Goal: Task Accomplishment & Management: Manage account settings

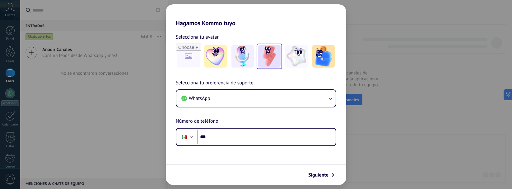
click at [270, 56] on img at bounding box center [269, 56] width 22 height 22
click at [320, 175] on span "Siguiente" at bounding box center [318, 175] width 20 height 4
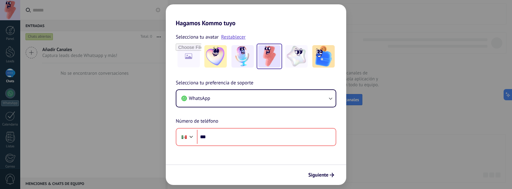
click at [113, 82] on div "Hagamos Kommo tuyo Selecciona tu avatar Restablecer Selecciona tu preferencia d…" at bounding box center [256, 94] width 512 height 189
click at [405, 41] on div "Hagamos Kommo tuyo Selecciona tu avatar Restablecer Selecciona tu preferencia d…" at bounding box center [256, 94] width 512 height 189
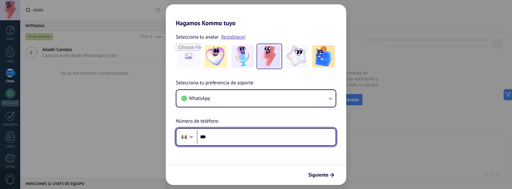
click at [227, 136] on input "***" at bounding box center [266, 137] width 139 height 14
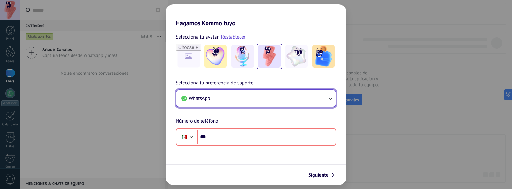
click at [208, 99] on span "WhatsApp" at bounding box center [199, 98] width 21 height 6
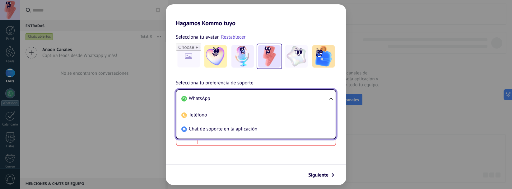
click at [192, 71] on div "Selecciona tu avatar Restablecer Selecciona tu preferencia de soporte WhatsApp …" at bounding box center [256, 86] width 180 height 119
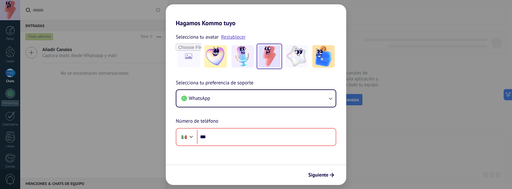
click at [187, 78] on div "Selecciona tu avatar Restablecer Selecciona tu preferencia de soporte WhatsApp …" at bounding box center [256, 86] width 180 height 119
click at [278, 178] on div "Siguiente" at bounding box center [256, 174] width 180 height 21
click at [281, 164] on div "Siguiente" at bounding box center [256, 174] width 180 height 21
drag, startPoint x: 130, startPoint y: 95, endPoint x: 68, endPoint y: 110, distance: 63.6
click at [127, 95] on div "Hagamos Kommo tuyo Selecciona tu avatar Restablecer Selecciona tu preferencia d…" at bounding box center [256, 94] width 512 height 189
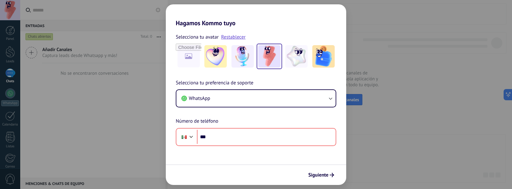
drag, startPoint x: 50, startPoint y: 116, endPoint x: 2, endPoint y: 74, distance: 63.4
click at [35, 103] on div "Hagamos Kommo tuyo Selecciona tu avatar Restablecer Selecciona tu preferencia d…" at bounding box center [256, 94] width 512 height 189
click at [87, 75] on div "Hagamos Kommo tuyo Selecciona tu avatar Restablecer Selecciona tu preferencia d…" at bounding box center [256, 94] width 512 height 189
drag, startPoint x: 81, startPoint y: 119, endPoint x: 130, endPoint y: 143, distance: 54.6
drag, startPoint x: 130, startPoint y: 143, endPoint x: 199, endPoint y: 167, distance: 72.9
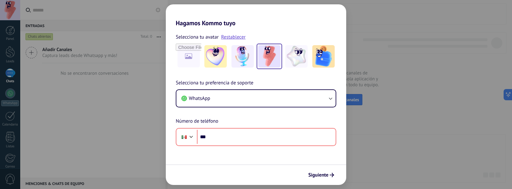
click at [199, 167] on div "Siguiente" at bounding box center [256, 174] width 180 height 21
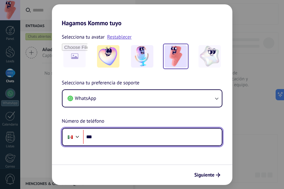
click at [152, 134] on input "***" at bounding box center [152, 137] width 139 height 14
click at [137, 136] on input "***" at bounding box center [152, 137] width 139 height 14
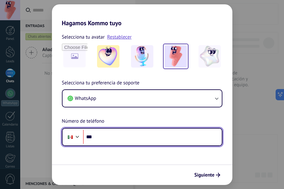
drag, startPoint x: 137, startPoint y: 136, endPoint x: 147, endPoint y: 151, distance: 18.3
click at [138, 138] on input "***" at bounding box center [152, 137] width 139 height 14
click at [157, 138] on input "***" at bounding box center [152, 137] width 139 height 14
paste input "**********"
type input "**********"
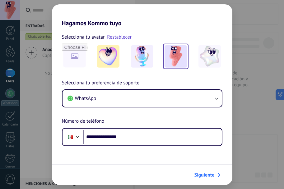
click at [211, 173] on span "Siguiente" at bounding box center [204, 175] width 20 height 4
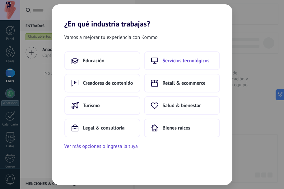
click at [176, 60] on span "Servicios tecnológicos" at bounding box center [186, 61] width 47 height 6
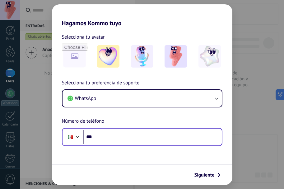
click at [146, 128] on div "Phone ***" at bounding box center [142, 137] width 160 height 18
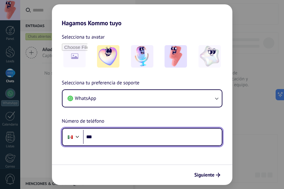
click at [146, 131] on input "***" at bounding box center [152, 137] width 139 height 14
paste input "**********"
type input "**********"
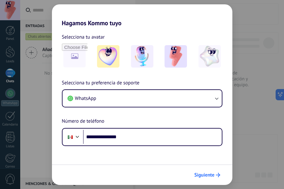
click at [198, 178] on button "Siguiente" at bounding box center [207, 174] width 31 height 11
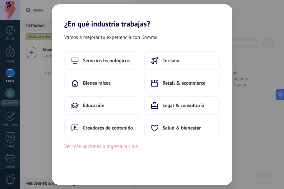
click at [132, 149] on button "Ver más opciones o ingresa la tuya" at bounding box center [100, 146] width 73 height 8
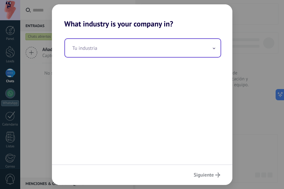
click at [213, 46] on span at bounding box center [213, 48] width 3 height 6
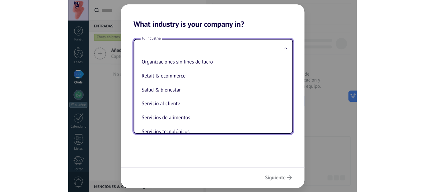
scroll to position [124, 0]
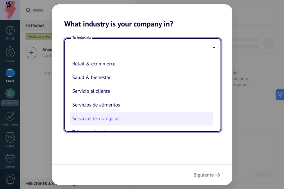
click at [111, 121] on li "Servicios tecnológicos" at bounding box center [141, 119] width 143 height 14
type input "**********"
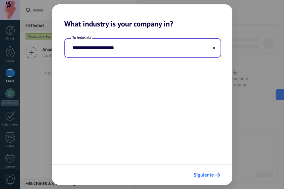
click at [208, 171] on button "Siguiente" at bounding box center [207, 174] width 32 height 11
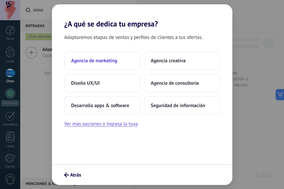
click at [111, 60] on span "Agencia de marketing" at bounding box center [94, 61] width 46 height 6
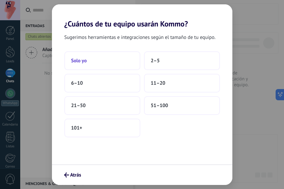
click at [82, 57] on button "Solo yo" at bounding box center [102, 60] width 76 height 19
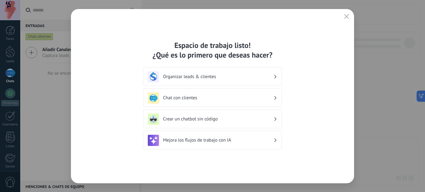
click at [179, 79] on h3 "Organizar leads & clientes" at bounding box center [218, 77] width 110 height 6
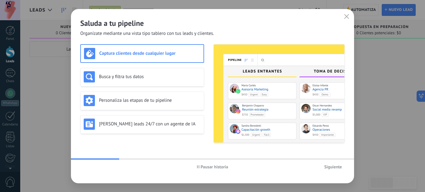
click at [284, 167] on span "Siguiente" at bounding box center [333, 166] width 18 height 4
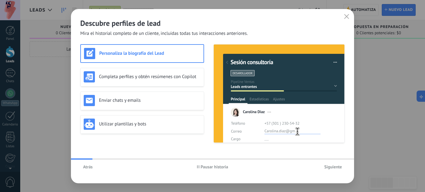
click at [284, 167] on span "Siguiente" at bounding box center [333, 166] width 18 height 4
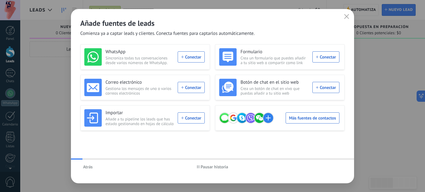
click at [284, 166] on div "Atrás Pausar historia" at bounding box center [212, 166] width 283 height 14
click at [284, 20] on button "button" at bounding box center [346, 16] width 8 height 9
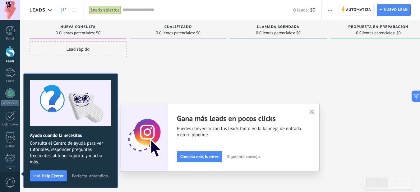
click at [86, 176] on span "Perfecto, entendido" at bounding box center [90, 175] width 36 height 4
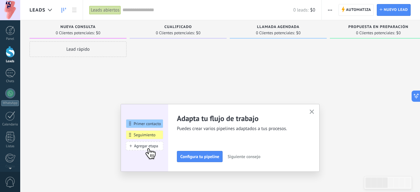
click at [9, 52] on div at bounding box center [10, 52] width 9 height 12
click at [76, 8] on use at bounding box center [74, 10] width 4 height 4
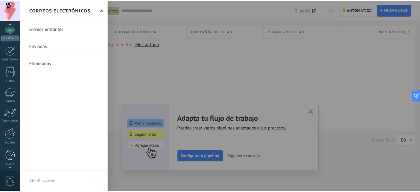
scroll to position [67, 0]
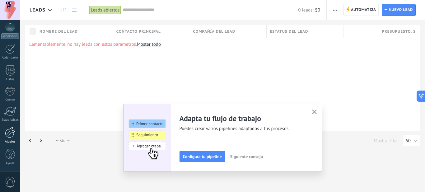
click at [10, 135] on div at bounding box center [10, 132] width 11 height 11
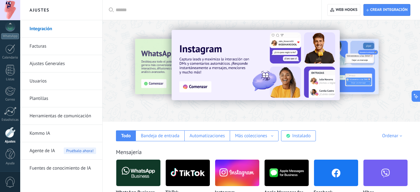
click at [45, 29] on link "Integración" at bounding box center [63, 28] width 67 height 17
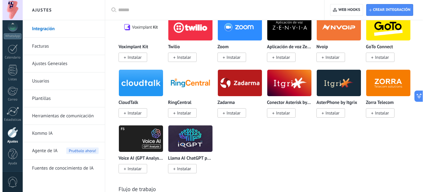
scroll to position [839, 0]
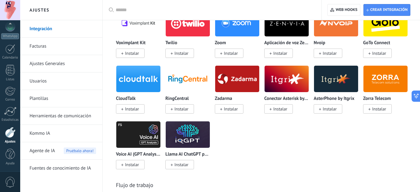
click at [280, 83] on img at bounding box center [287, 79] width 44 height 30
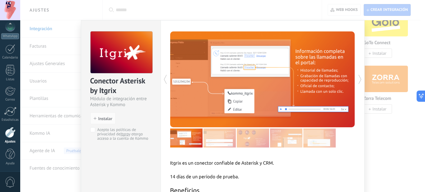
click at [284, 164] on div "Conector Asterisk by Itgrix Módulo de integración entre Asterisk y Kommo instal…" at bounding box center [222, 96] width 404 height 192
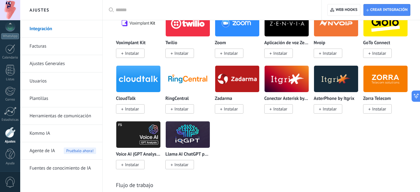
click at [284, 79] on img at bounding box center [336, 79] width 44 height 30
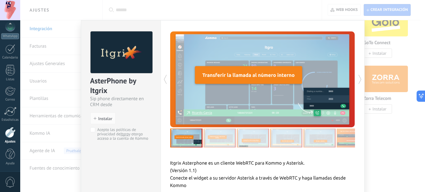
click at [284, 169] on div "AsterPhone by Itgrix Sip phone directamente en CRM desde Itgrix install Instala…" at bounding box center [222, 96] width 404 height 192
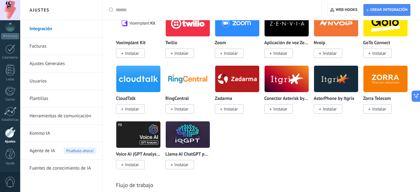
click at [277, 77] on img at bounding box center [287, 79] width 44 height 30
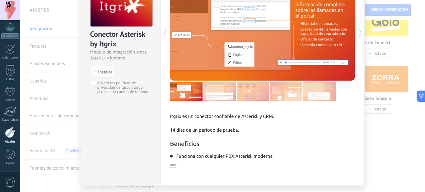
scroll to position [64, 0]
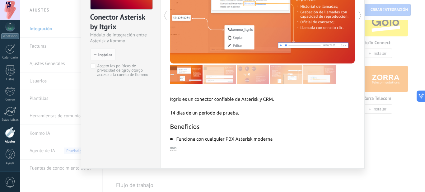
click at [171, 147] on span "más" at bounding box center [173, 148] width 7 height 5
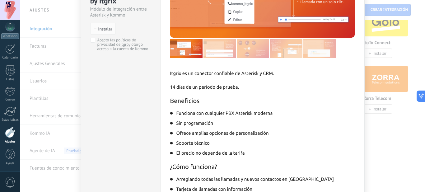
scroll to position [0, 0]
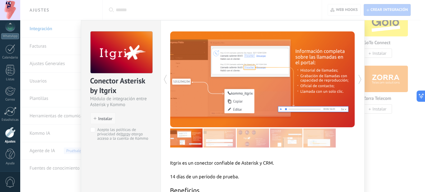
click at [99, 118] on span "Instalar" at bounding box center [105, 118] width 14 height 4
click at [99, 117] on span "Instalar" at bounding box center [105, 118] width 14 height 4
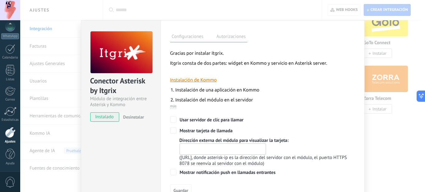
click at [228, 39] on label "Autorizaciones" at bounding box center [231, 37] width 32 height 9
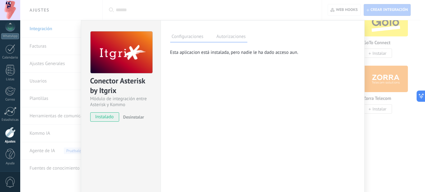
click at [197, 37] on label "Configuraciones" at bounding box center [187, 37] width 35 height 9
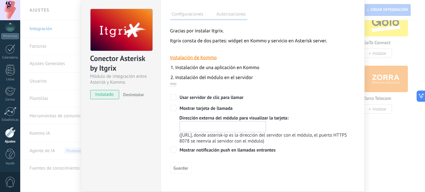
scroll to position [13, 0]
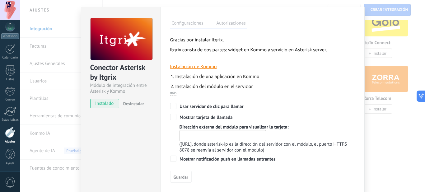
click at [213, 141] on div "([URL], donde asterisk-ip es la dirección del servidor con el módulo, el puerto…" at bounding box center [266, 147] width 175 height 12
click at [211, 136] on input "text" at bounding box center [222, 135] width 86 height 11
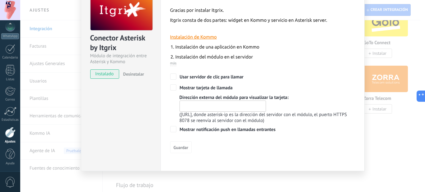
scroll to position [44, 0]
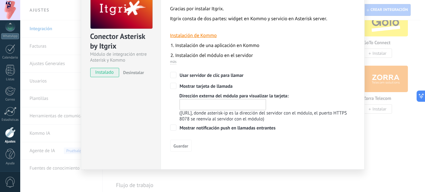
click at [284, 131] on div "Conector Asterisk by Itgrix Módulo de integración entre Asterisk y Kommo instal…" at bounding box center [222, 96] width 404 height 192
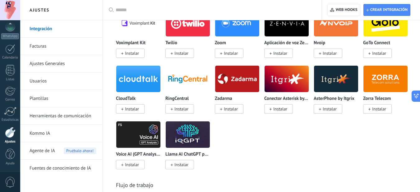
click at [228, 81] on img at bounding box center [237, 79] width 44 height 30
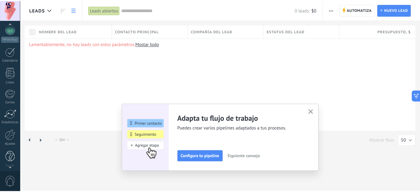
scroll to position [67, 0]
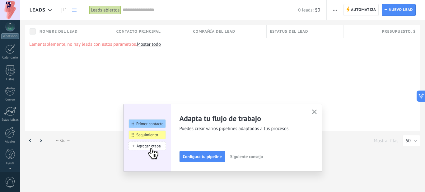
click at [8, 125] on div "Panel Leads Chats WhatsApp Clientes" at bounding box center [10, 65] width 20 height 213
click at [7, 133] on div at bounding box center [10, 132] width 11 height 11
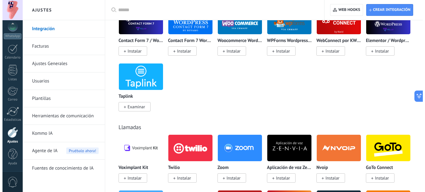
scroll to position [777, 0]
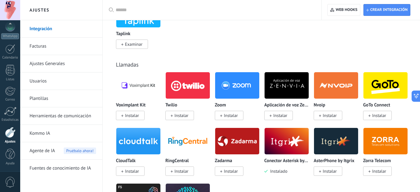
click at [284, 142] on img at bounding box center [287, 141] width 44 height 30
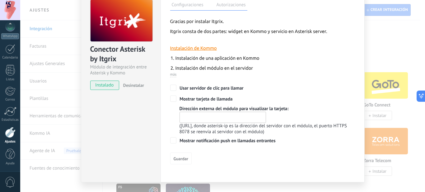
scroll to position [44, 0]
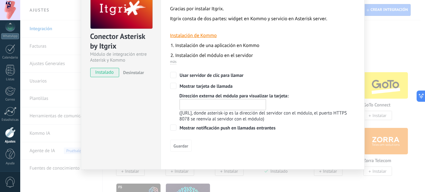
click at [211, 108] on input "text" at bounding box center [222, 104] width 86 height 11
type input "*****"
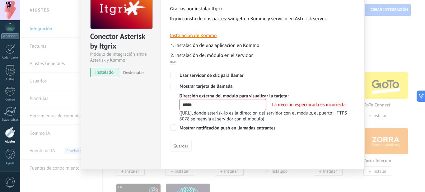
drag, startPoint x: 393, startPoint y: 35, endPoint x: 375, endPoint y: 43, distance: 19.9
click at [284, 35] on div "Conector Asterisk by Itgrix Módulo de integración entre Asterisk y Kommo instal…" at bounding box center [222, 96] width 404 height 192
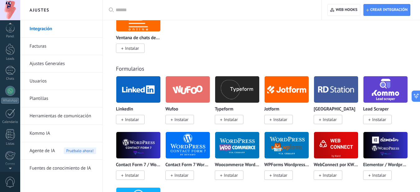
scroll to position [0, 0]
click at [12, 32] on div at bounding box center [10, 30] width 9 height 9
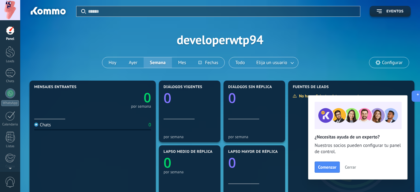
click at [284, 166] on span "Cerrar" at bounding box center [350, 167] width 11 height 4
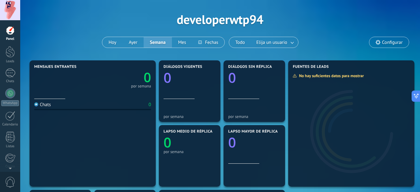
scroll to position [31, 0]
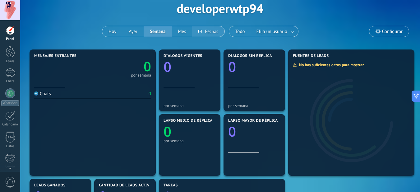
click at [208, 34] on button at bounding box center [208, 31] width 32 height 11
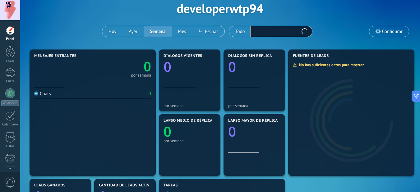
click at [284, 30] on button "Elija un usuario" at bounding box center [274, 31] width 47 height 11
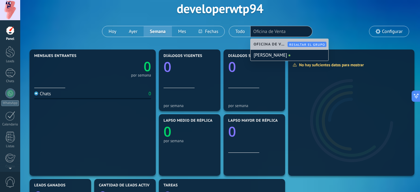
click at [284, 26] on div "Aplicar Eventos developerwtp94 [DATE] [DATE] Semana Mes Todo Elija un usuario O…" at bounding box center [220, 8] width 381 height 79
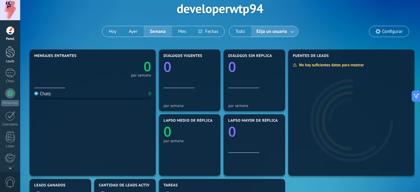
click at [13, 57] on div at bounding box center [10, 52] width 9 height 12
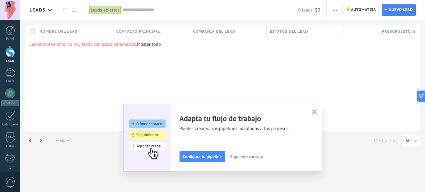
click at [284, 7] on span "Nuevo lead" at bounding box center [400, 9] width 24 height 11
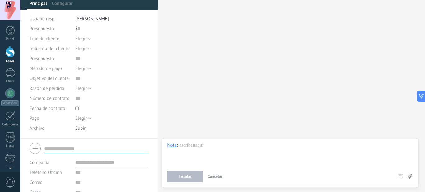
scroll to position [84, 0]
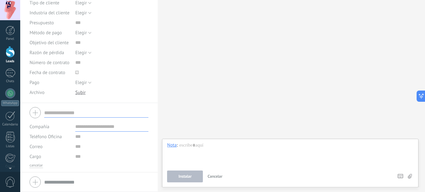
click at [63, 112] on input "text" at bounding box center [96, 113] width 104 height 10
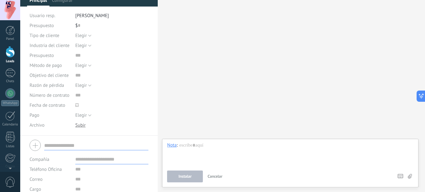
scroll to position [0, 0]
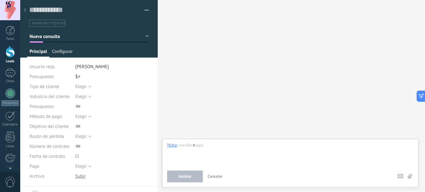
click at [68, 49] on span "Configurar" at bounding box center [62, 53] width 21 height 9
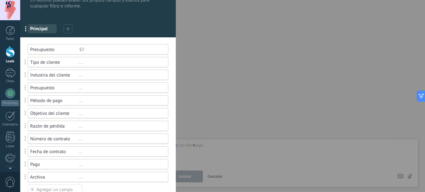
scroll to position [31, 0]
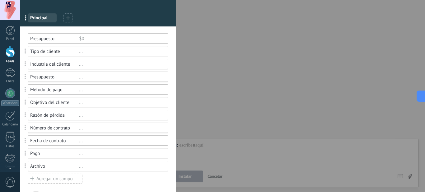
click at [99, 50] on div "..." at bounding box center [121, 52] width 84 height 6
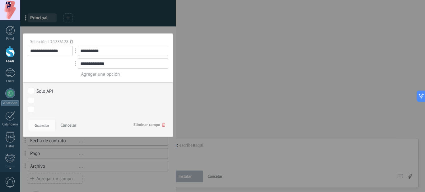
click at [103, 49] on input "**********" at bounding box center [123, 51] width 90 height 10
click at [77, 127] on button "Cancelar" at bounding box center [68, 125] width 21 height 12
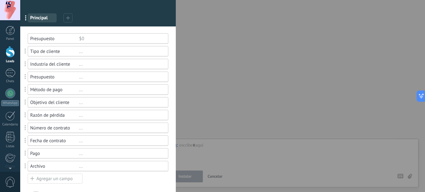
click at [39, 17] on span "Principal" at bounding box center [42, 18] width 24 height 6
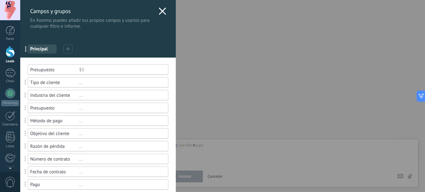
click at [159, 13] on use at bounding box center [162, 10] width 7 height 7
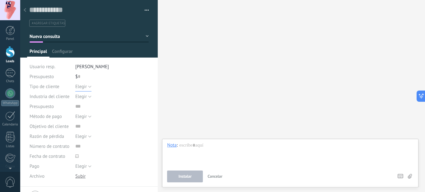
click at [88, 87] on button "Elegir" at bounding box center [83, 86] width 16 height 10
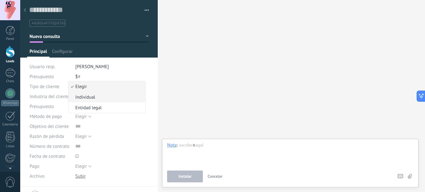
click at [91, 97] on span "Individual" at bounding box center [105, 97] width 75 height 6
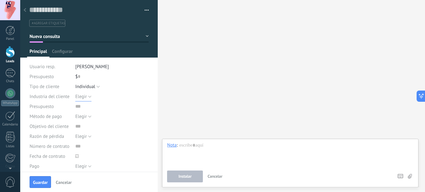
click at [88, 94] on button "Elegir" at bounding box center [83, 96] width 16 height 10
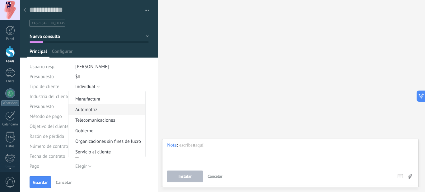
scroll to position [125, 0]
click at [95, 150] on span "Servicio al cliente" at bounding box center [105, 152] width 75 height 6
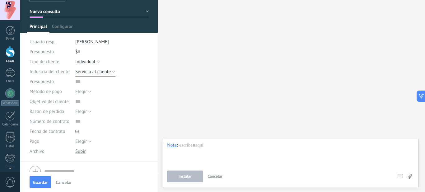
scroll to position [62, 0]
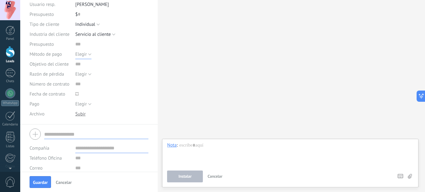
click at [88, 56] on button "Elegir" at bounding box center [83, 54] width 16 height 10
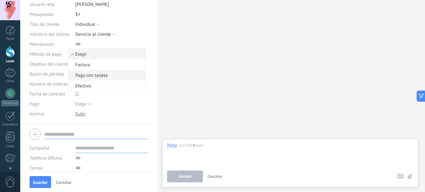
click at [96, 76] on span "Pago con tarjeta" at bounding box center [105, 75] width 75 height 6
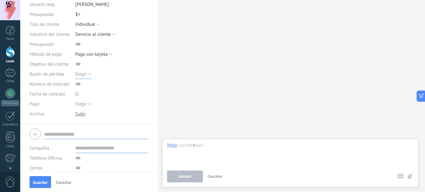
click at [87, 70] on button "Elegir" at bounding box center [83, 74] width 16 height 10
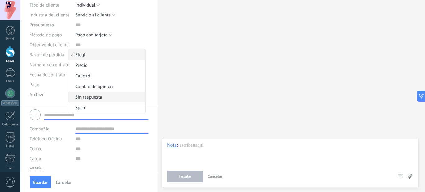
scroll to position [104, 0]
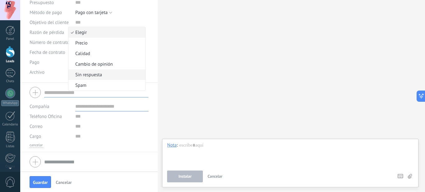
click at [90, 75] on span "Sin respuesta" at bounding box center [105, 75] width 75 height 6
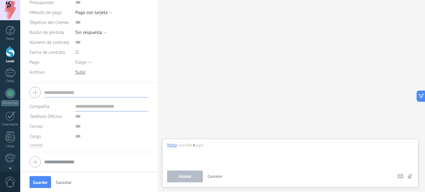
click at [70, 89] on input "text" at bounding box center [96, 92] width 104 height 10
type input "*"
type input "**********"
click at [108, 109] on input "text" at bounding box center [111, 106] width 73 height 10
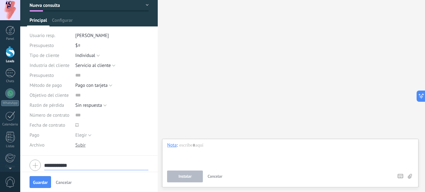
scroll to position [0, 0]
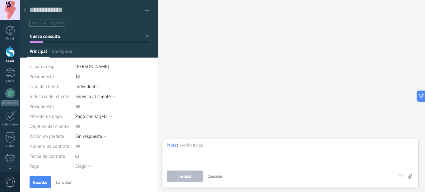
click at [146, 9] on button "button" at bounding box center [144, 10] width 9 height 9
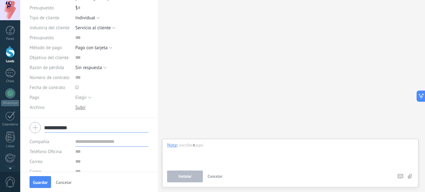
scroll to position [104, 0]
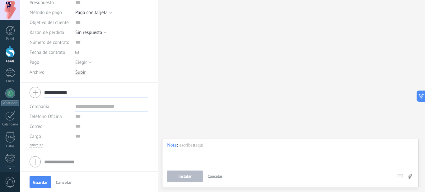
click at [75, 130] on input "text" at bounding box center [111, 126] width 73 height 10
click at [76, 140] on input "text" at bounding box center [111, 136] width 73 height 10
click at [35, 161] on div at bounding box center [89, 162] width 119 height 16
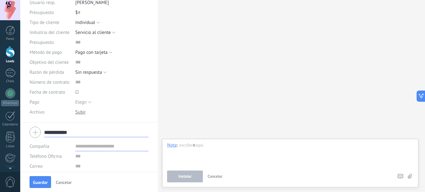
scroll to position [0, 0]
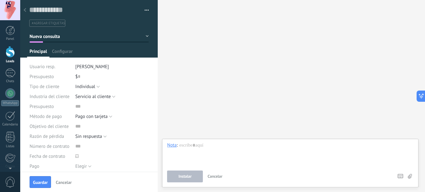
click at [62, 180] on span "Cancelar" at bounding box center [64, 182] width 16 height 4
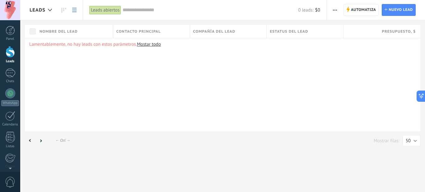
click at [53, 33] on span "Nombre del lead" at bounding box center [58, 32] width 38 height 6
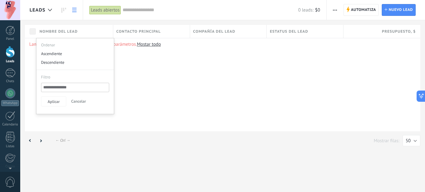
click at [223, 101] on div "Lamentablemente, no hay leads con estos parámetros. [GEOGRAPHIC_DATA] todo" at bounding box center [222, 84] width 395 height 93
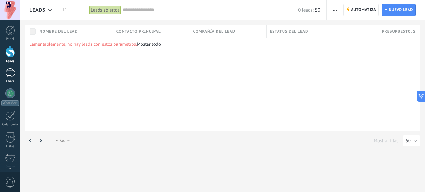
click at [11, 72] on div at bounding box center [10, 72] width 10 height 9
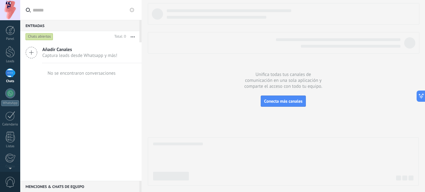
click at [52, 51] on span "Añadir Canales" at bounding box center [79, 50] width 75 height 6
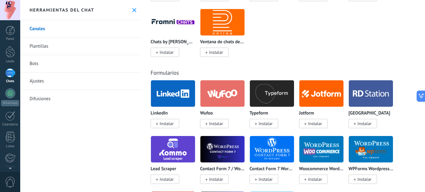
scroll to position [560, 0]
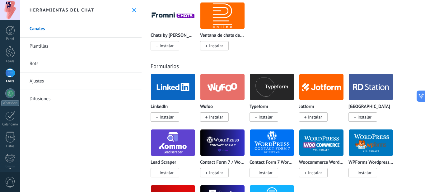
click at [35, 61] on link "Bots" at bounding box center [80, 63] width 121 height 17
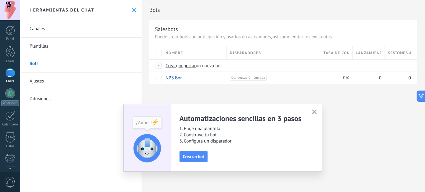
click at [44, 82] on link "Ajustes" at bounding box center [80, 80] width 121 height 17
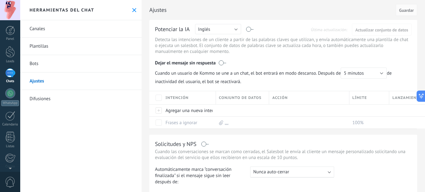
click at [43, 99] on link "Difusiones" at bounding box center [80, 98] width 121 height 17
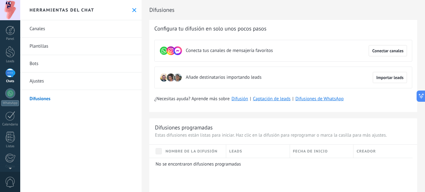
click at [27, 62] on link "Bots" at bounding box center [80, 63] width 121 height 17
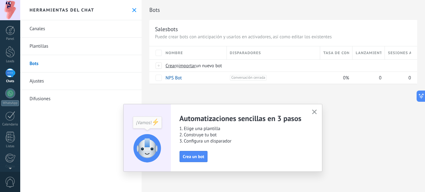
click at [37, 47] on link "Plantillas" at bounding box center [80, 46] width 121 height 17
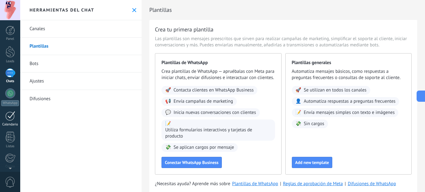
click at [9, 116] on div at bounding box center [10, 116] width 10 height 10
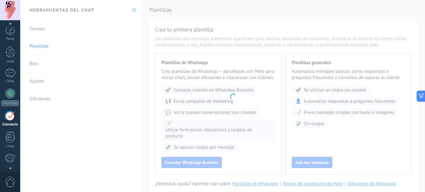
scroll to position [18, 0]
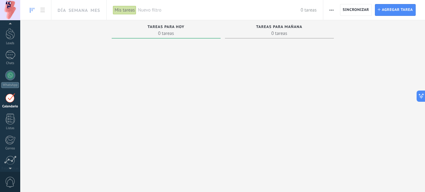
click at [275, 30] on span "0 tareas" at bounding box center [279, 33] width 103 height 6
click at [177, 33] on span "0 tareas" at bounding box center [166, 33] width 103 height 6
click at [128, 52] on div at bounding box center [166, 108] width 109 height 135
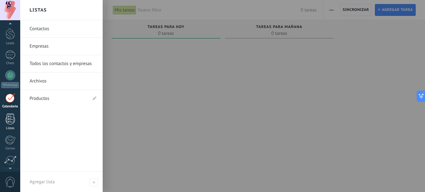
drag, startPoint x: 8, startPoint y: 125, endPoint x: 20, endPoint y: 123, distance: 11.8
click at [8, 126] on link "Listas" at bounding box center [10, 121] width 20 height 17
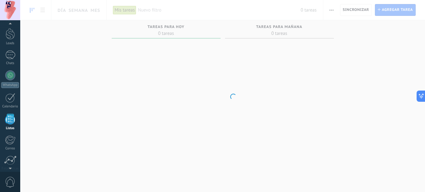
scroll to position [39, 0]
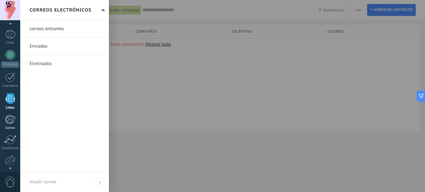
click at [11, 117] on div at bounding box center [10, 119] width 10 height 9
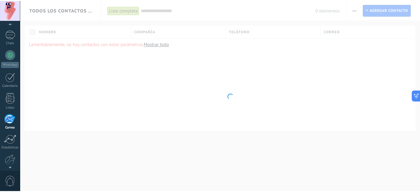
scroll to position [60, 0]
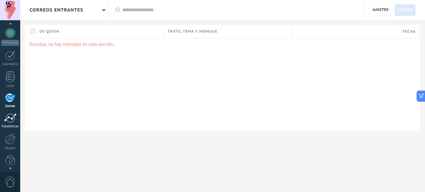
click at [12, 119] on div at bounding box center [10, 117] width 12 height 9
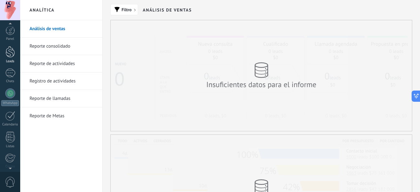
click at [8, 49] on div at bounding box center [10, 52] width 9 height 12
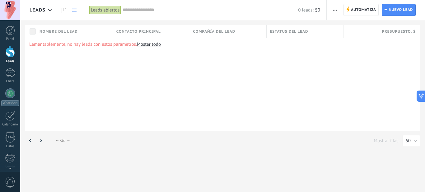
click at [149, 85] on div "Lamentablemente, no hay leads con estos parámetros. [GEOGRAPHIC_DATA] todo" at bounding box center [222, 84] width 395 height 93
click at [8, 49] on div at bounding box center [10, 52] width 9 height 12
click at [151, 105] on div "Lamentablemente, no hay leads con estos parámetros. [GEOGRAPHIC_DATA] todo" at bounding box center [222, 84] width 395 height 93
click at [284, 14] on span "Nuevo lead" at bounding box center [400, 9] width 24 height 11
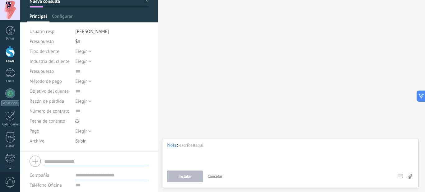
scroll to position [84, 0]
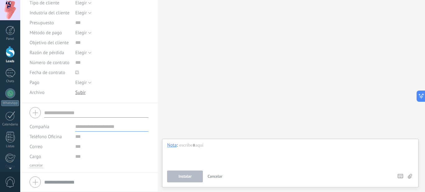
click at [66, 106] on div at bounding box center [89, 113] width 119 height 16
click at [83, 135] on input "text" at bounding box center [111, 137] width 73 height 10
click at [104, 132] on input "**********" at bounding box center [111, 137] width 73 height 10
type input "**********"
click at [102, 125] on input "text" at bounding box center [111, 127] width 73 height 10
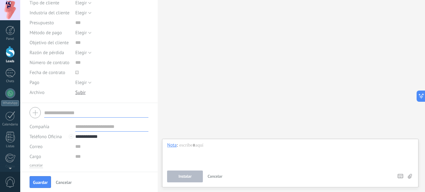
click at [87, 111] on input "text" at bounding box center [96, 113] width 104 height 10
type input "**********"
click at [107, 130] on input "text" at bounding box center [111, 127] width 73 height 10
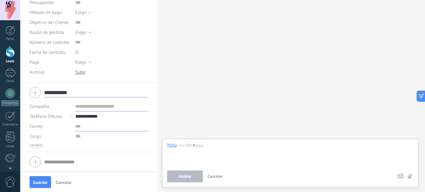
click at [79, 125] on input "text" at bounding box center [111, 126] width 73 height 10
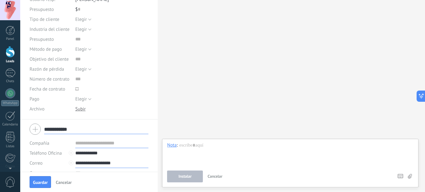
scroll to position [11, 0]
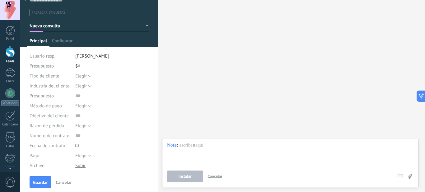
type input "**********"
click at [78, 66] on input "text" at bounding box center [79, 66] width 2 height 10
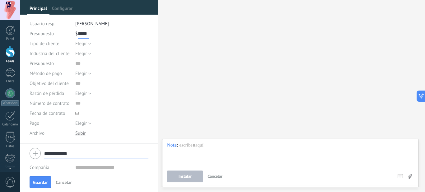
scroll to position [42, 0]
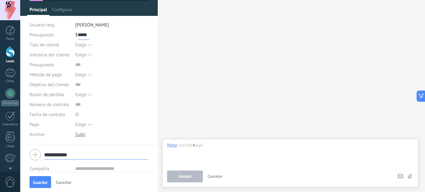
type input "*****"
click at [87, 105] on input "text" at bounding box center [111, 104] width 73 height 10
type input "**********"
click at [40, 178] on button "Guardar" at bounding box center [40, 182] width 21 height 12
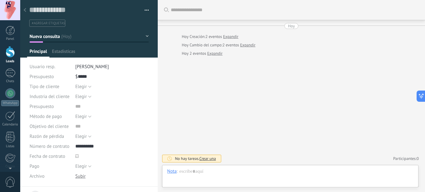
scroll to position [9, 0]
click at [24, 11] on icon at bounding box center [25, 10] width 2 height 4
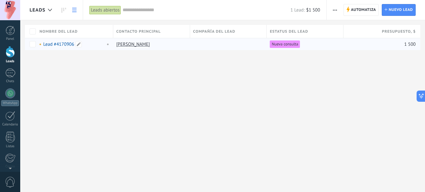
click at [65, 44] on link "Lead #4170906" at bounding box center [58, 44] width 31 height 6
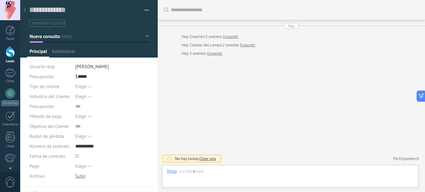
scroll to position [9, 0]
click at [113, 50] on span "Productos" at bounding box center [111, 53] width 20 height 9
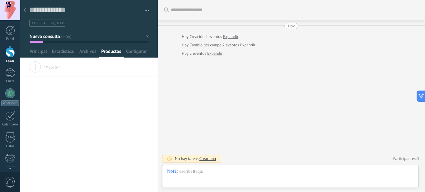
click at [51, 65] on span "Instalar" at bounding box center [44, 65] width 31 height 9
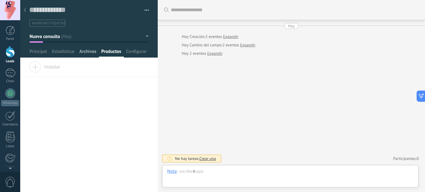
click at [96, 51] on span "Archivos" at bounding box center [87, 53] width 17 height 9
click at [137, 54] on span "Configurar" at bounding box center [136, 53] width 21 height 9
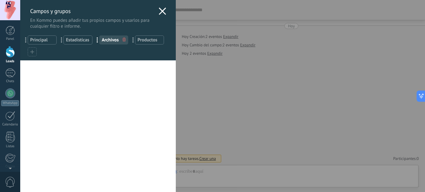
click at [131, 104] on div "Usted ha alcanzado la cantidad máxima de los campos añadidos en la tarifa Perio…" at bounding box center [97, 126] width 155 height 132
click at [159, 12] on icon at bounding box center [162, 10] width 7 height 7
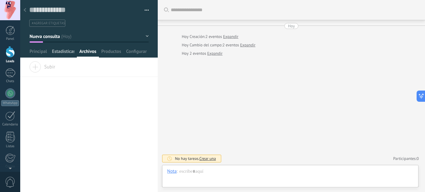
click at [71, 50] on span "Estadísticas" at bounding box center [63, 53] width 22 height 9
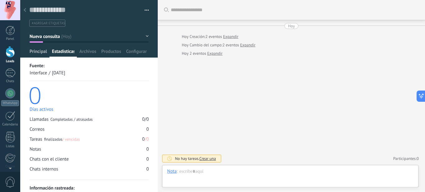
click at [38, 53] on span "Principal" at bounding box center [38, 53] width 17 height 9
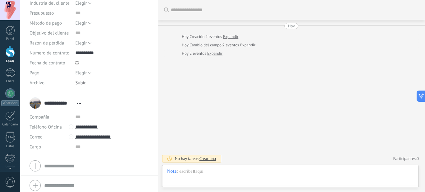
scroll to position [97, 0]
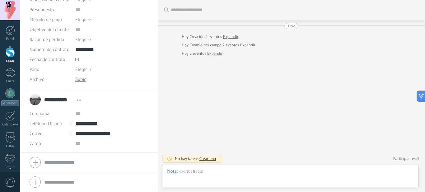
click at [30, 102] on div "**********" at bounding box center [57, 100] width 55 height 16
click at [80, 99] on span "Abrir detalle Copie el nombre Desatar Contacto principal" at bounding box center [79, 100] width 10 height 5
click at [107, 111] on link "Abrir detalle" at bounding box center [98, 108] width 25 height 6
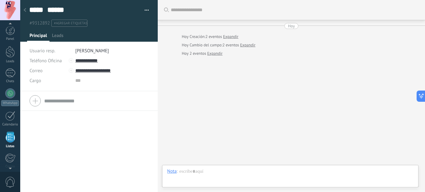
scroll to position [39, 0]
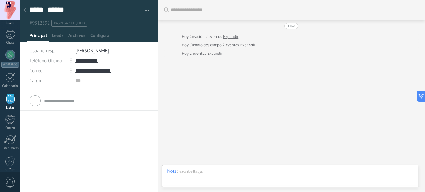
click at [216, 121] on div "Buscar Carga más [DATE] [DATE] Creación: 2 eventos Expandir [DATE] Cambio del c…" at bounding box center [291, 96] width 267 height 192
click at [145, 12] on button "button" at bounding box center [144, 10] width 9 height 9
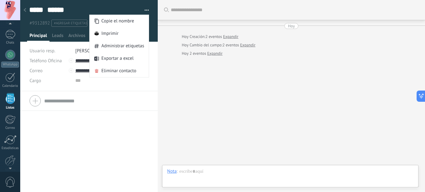
click at [235, 107] on div "Buscar Carga más [DATE] [DATE] Creación: 2 eventos Expandir [DATE] Cambio del c…" at bounding box center [291, 96] width 267 height 192
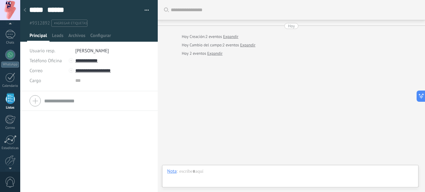
click at [25, 9] on use at bounding box center [25, 10] width 2 height 4
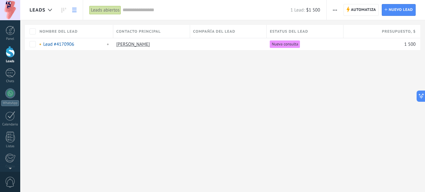
click at [71, 12] on link at bounding box center [74, 10] width 11 height 12
click at [284, 7] on button "button" at bounding box center [334, 10] width 9 height 12
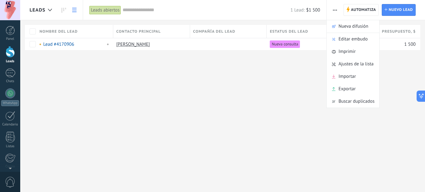
click at [284, 102] on div "Leads Automatiza Nueva difusión Editar embudo Imprimir Ajustes de la lista Impo…" at bounding box center [222, 96] width 404 height 192
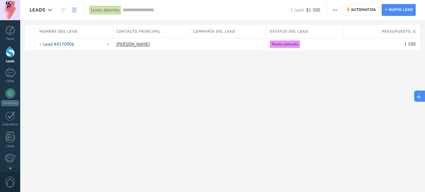
click at [284, 94] on icon at bounding box center [418, 96] width 7 height 7
type textarea "**********"
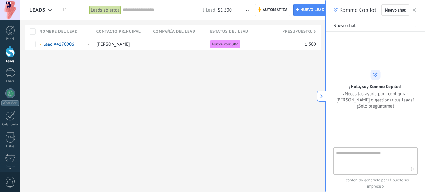
scroll to position [6, 0]
click at [284, 158] on textarea at bounding box center [371, 160] width 70 height 22
type textarea "**********"
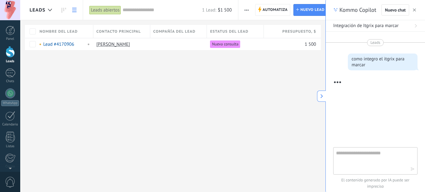
click at [284, 97] on icon at bounding box center [321, 96] width 4 height 4
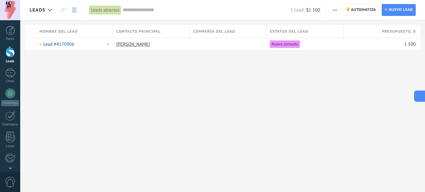
click at [284, 97] on icon at bounding box center [425, 96] width 4 height 4
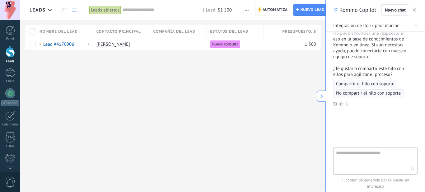
scroll to position [48, 0]
click at [284, 10] on icon "button" at bounding box center [414, 9] width 3 height 3
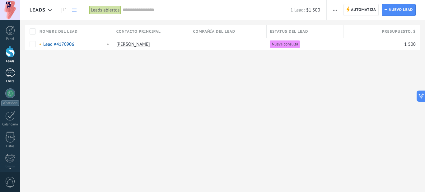
click at [9, 72] on div at bounding box center [10, 72] width 10 height 9
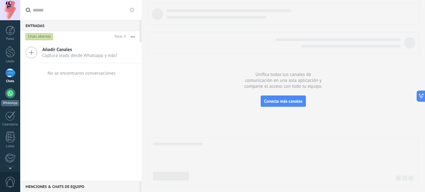
click at [10, 93] on div at bounding box center [10, 93] width 10 height 10
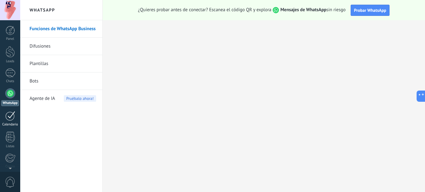
click at [11, 116] on div at bounding box center [10, 116] width 10 height 10
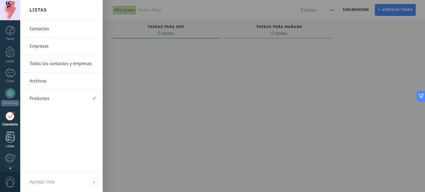
click at [11, 139] on div at bounding box center [10, 137] width 9 height 11
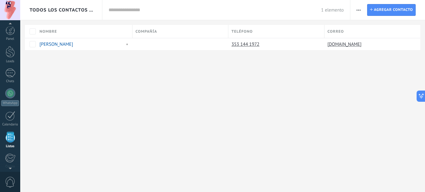
scroll to position [39, 0]
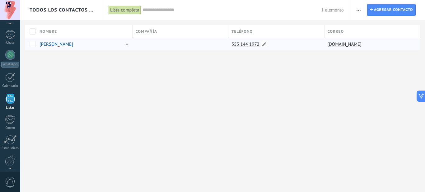
click at [240, 43] on link "353 144 1972" at bounding box center [245, 44] width 29 height 6
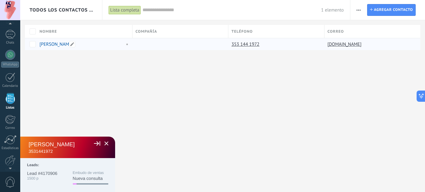
click at [52, 46] on link "[PERSON_NAME]" at bounding box center [56, 44] width 34 height 6
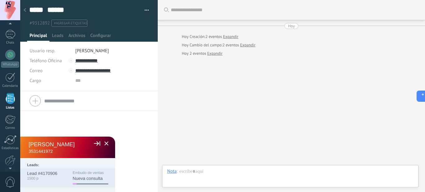
click at [88, 174] on span "Embudo de ventas" at bounding box center [91, 173] width 36 height 4
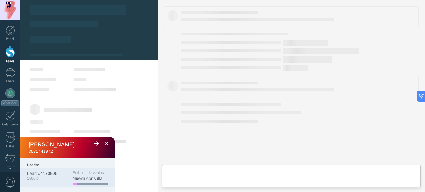
type textarea "**********"
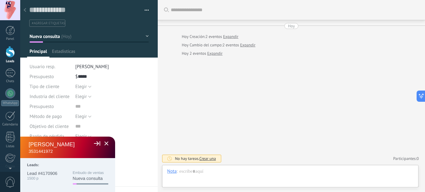
scroll to position [9, 0]
click at [103, 140] on button at bounding box center [106, 143] width 6 height 6
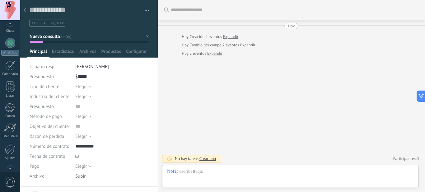
scroll to position [60, 0]
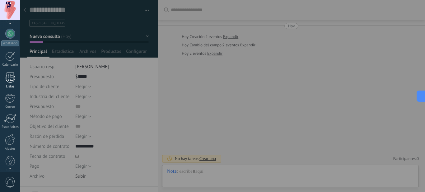
click at [14, 78] on div at bounding box center [10, 77] width 9 height 11
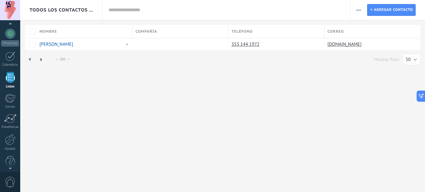
scroll to position [39, 0]
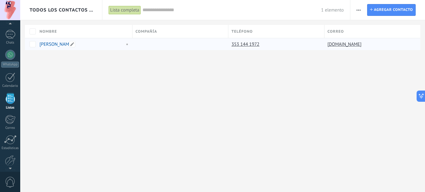
click at [62, 42] on link "[PERSON_NAME]" at bounding box center [56, 44] width 34 height 6
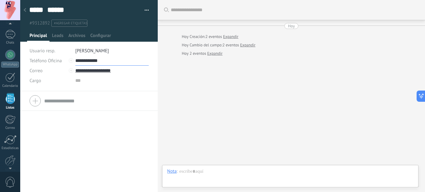
click at [92, 62] on input "**********" at bounding box center [111, 61] width 73 height 10
click at [109, 72] on div "Llamar vía Itgrix" at bounding box center [99, 71] width 46 height 11
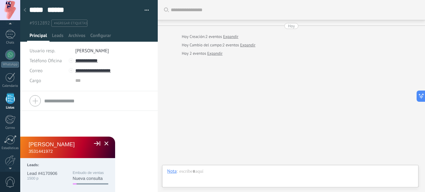
click at [94, 141] on span at bounding box center [97, 143] width 6 height 4
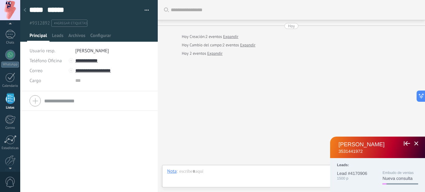
click at [284, 141] on span at bounding box center [404, 143] width 1 height 4
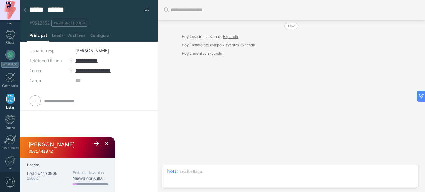
click at [103, 140] on button at bounding box center [106, 143] width 6 height 6
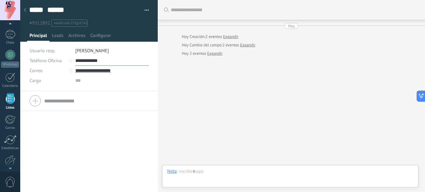
click at [79, 59] on input "**********" at bounding box center [111, 61] width 73 height 10
type input "**********"
click at [94, 71] on div "Llamar vía Itgrix" at bounding box center [99, 71] width 46 height 11
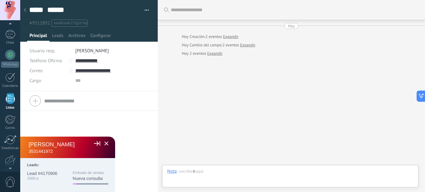
click at [103, 141] on button at bounding box center [106, 143] width 6 height 6
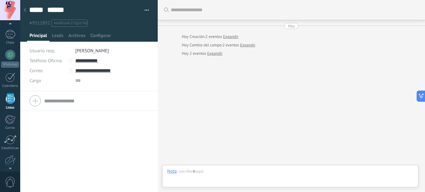
click at [213, 53] on link "Expandir" at bounding box center [214, 53] width 15 height 6
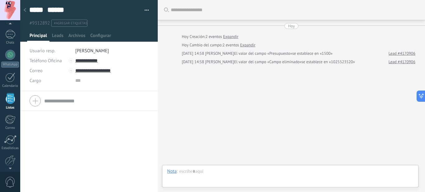
click at [246, 44] on link "Expandir" at bounding box center [247, 45] width 15 height 6
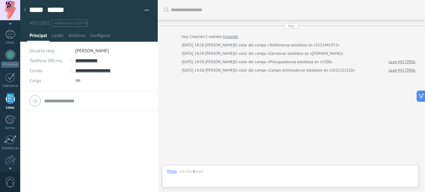
click at [233, 37] on link "Expandir" at bounding box center [230, 37] width 15 height 6
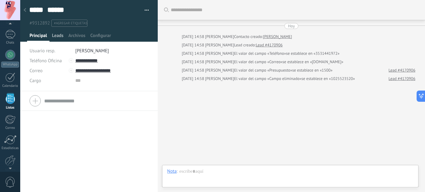
click at [57, 37] on span "Leads" at bounding box center [58, 37] width 12 height 9
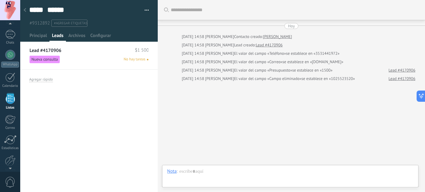
click at [147, 60] on span at bounding box center [148, 60] width 2 height 2
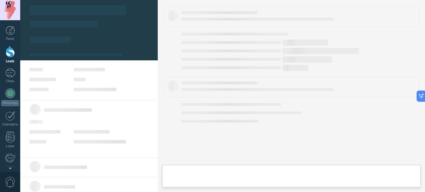
type textarea "**********"
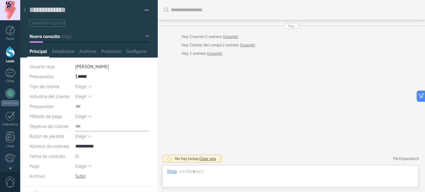
click at [75, 127] on input "text" at bounding box center [111, 126] width 73 height 10
click at [100, 127] on input "text" at bounding box center [111, 126] width 73 height 10
click at [86, 118] on span "Elegir" at bounding box center [81, 116] width 12 height 6
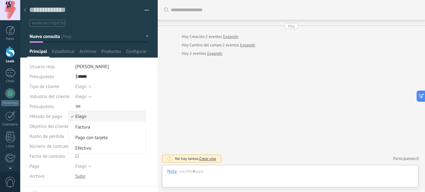
click at [113, 99] on div "Elegir Retail & ecommerce Salud & bienestar Turismo Creadores de contenido Bien…" at bounding box center [111, 96] width 73 height 10
click at [82, 96] on span "Elegir" at bounding box center [81, 97] width 12 height 6
click at [150, 117] on div "Guardar y crear Imprimir Administrar etiquetas Exportar a excel" at bounding box center [89, 93] width 138 height 187
click at [80, 84] on span "Elegir" at bounding box center [81, 87] width 12 height 6
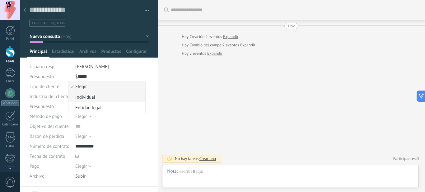
click at [80, 95] on span "Individual" at bounding box center [105, 97] width 75 height 6
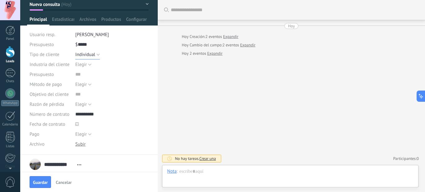
scroll to position [62, 0]
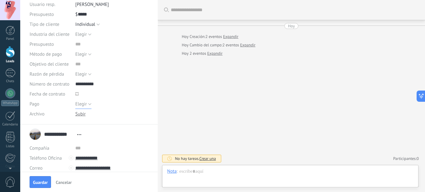
click at [85, 104] on span "Elegir" at bounding box center [81, 104] width 12 height 6
click at [117, 140] on div "**********" at bounding box center [89, 134] width 119 height 16
click at [85, 76] on span "Elegir" at bounding box center [81, 74] width 12 height 6
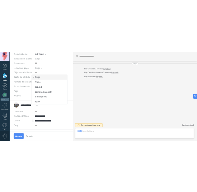
scroll to position [86, 0]
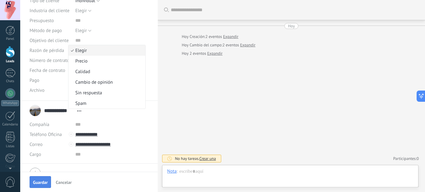
click at [42, 181] on span "Guardar" at bounding box center [40, 182] width 15 height 4
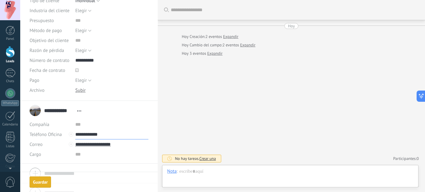
click at [94, 133] on input "**********" at bounding box center [111, 134] width 73 height 10
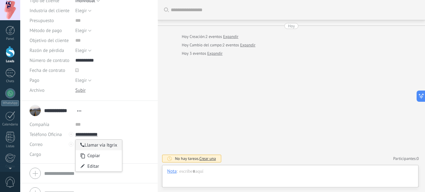
type input "**********"
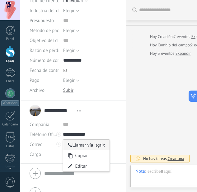
type textarea "**********"
click at [87, 144] on div "Llamar vía Itgrix" at bounding box center [86, 145] width 46 height 11
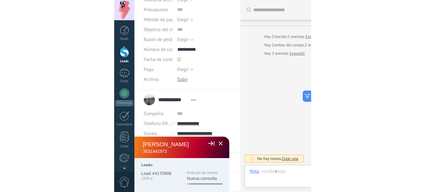
scroll to position [97, 0]
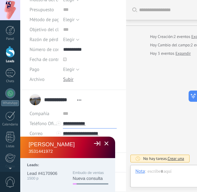
click at [86, 125] on input "**********" at bounding box center [90, 123] width 54 height 10
click at [103, 140] on button at bounding box center [106, 143] width 6 height 6
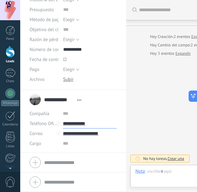
click at [77, 124] on input "**********" at bounding box center [90, 123] width 54 height 10
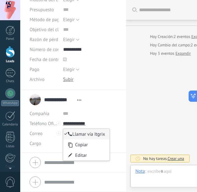
click at [84, 135] on div "Llamar vía Itgrix" at bounding box center [86, 134] width 46 height 11
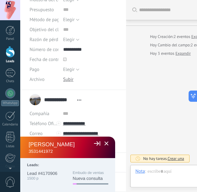
click at [103, 140] on button at bounding box center [106, 143] width 6 height 6
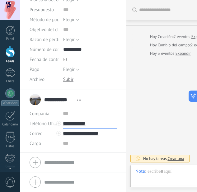
click at [76, 125] on input "**********" at bounding box center [90, 123] width 54 height 10
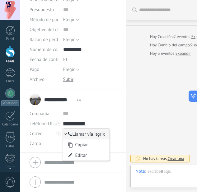
type input "**********"
click at [83, 134] on div "Llamar vía Itgrix" at bounding box center [86, 134] width 46 height 11
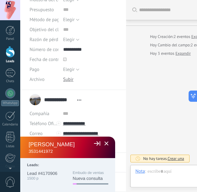
click at [103, 140] on button at bounding box center [106, 143] width 6 height 6
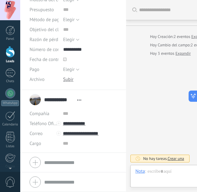
type textarea "**********"
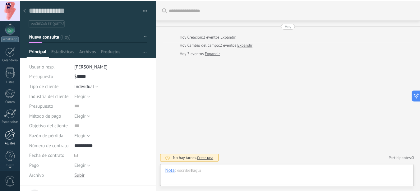
scroll to position [67, 0]
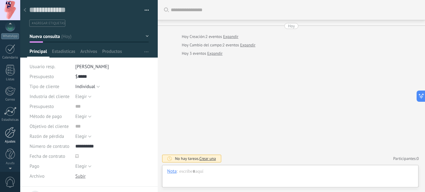
click at [9, 134] on div at bounding box center [10, 132] width 11 height 11
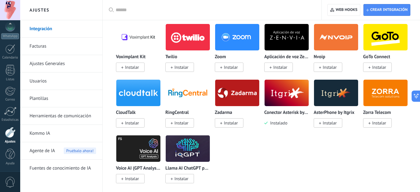
scroll to position [746, 0]
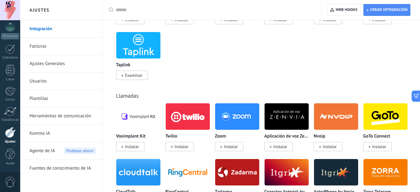
click at [273, 173] on img at bounding box center [287, 172] width 44 height 30
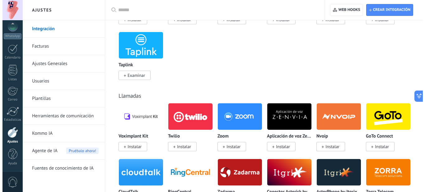
scroll to position [808, 0]
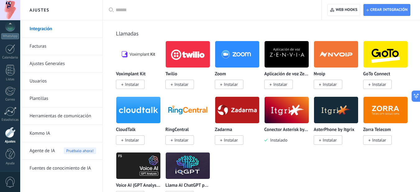
click at [284, 109] on img at bounding box center [287, 110] width 44 height 30
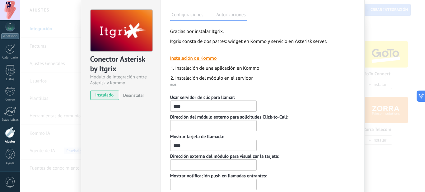
scroll to position [31, 0]
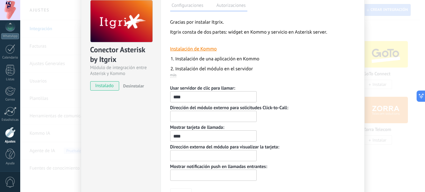
click at [0, 0] on input "text" at bounding box center [0, 0] width 0 height 0
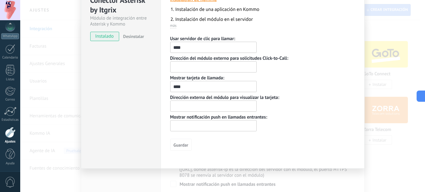
click at [0, 0] on input "text" at bounding box center [0, 0] width 0 height 0
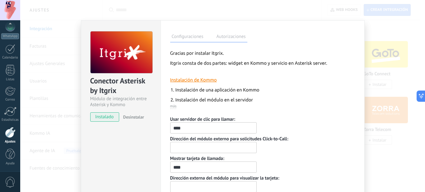
scroll to position [31, 0]
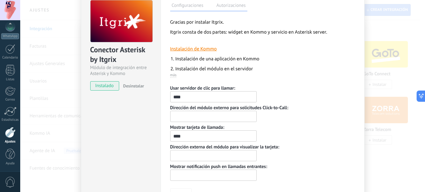
click at [225, 9] on label "Autorizaciones" at bounding box center [231, 6] width 32 height 9
click at [231, 7] on label "Autorizaciones" at bounding box center [231, 6] width 32 height 9
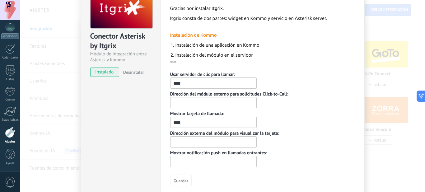
scroll to position [0, 0]
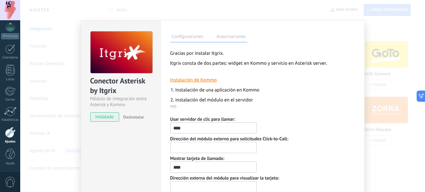
click at [227, 36] on label "Autorizaciones" at bounding box center [231, 37] width 32 height 9
click at [190, 36] on label "Configuraciones" at bounding box center [187, 37] width 35 height 9
click at [193, 80] on link "Instalación de Kommo" at bounding box center [193, 79] width 47 height 5
